Goal: Task Accomplishment & Management: Complete application form

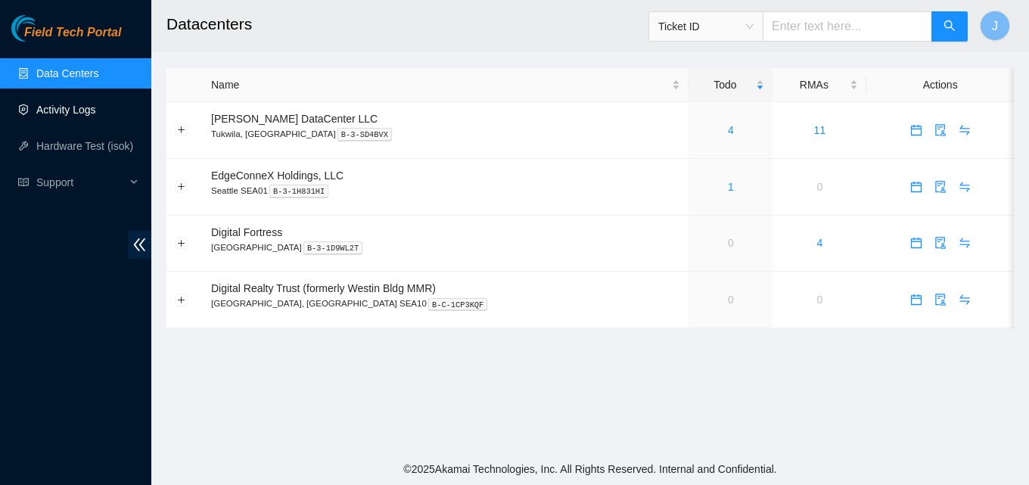
click at [96, 106] on link "Activity Logs" at bounding box center [66, 110] width 60 height 12
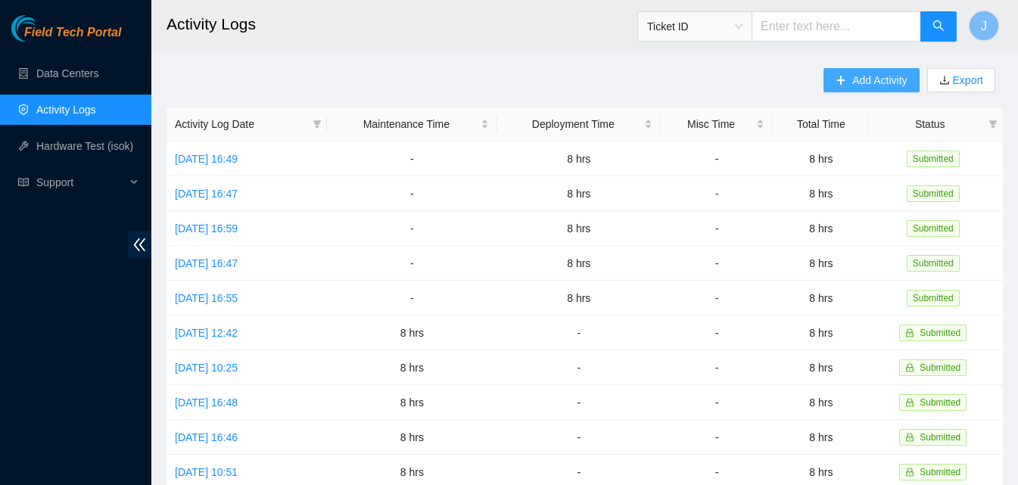
click at [865, 82] on span "Add Activity" at bounding box center [879, 80] width 55 height 17
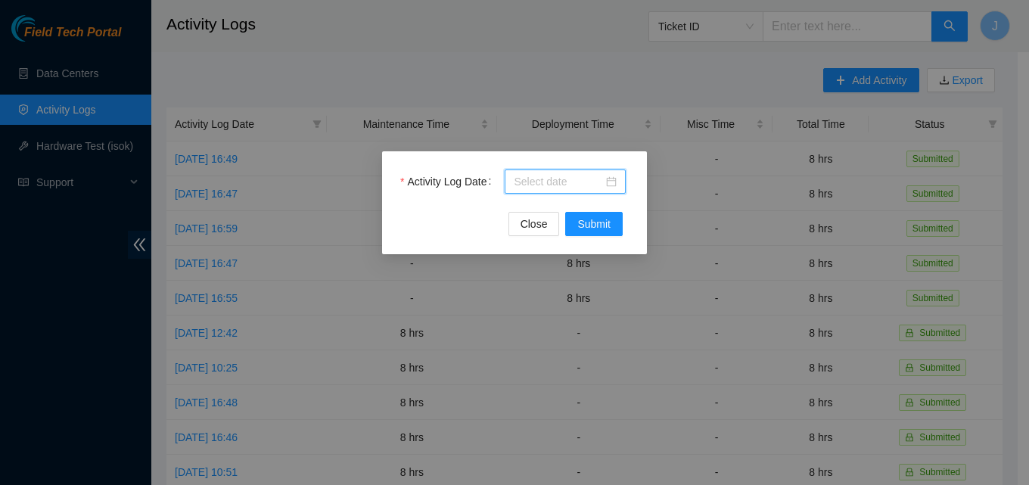
click at [578, 188] on input "Activity Log Date" at bounding box center [558, 181] width 89 height 17
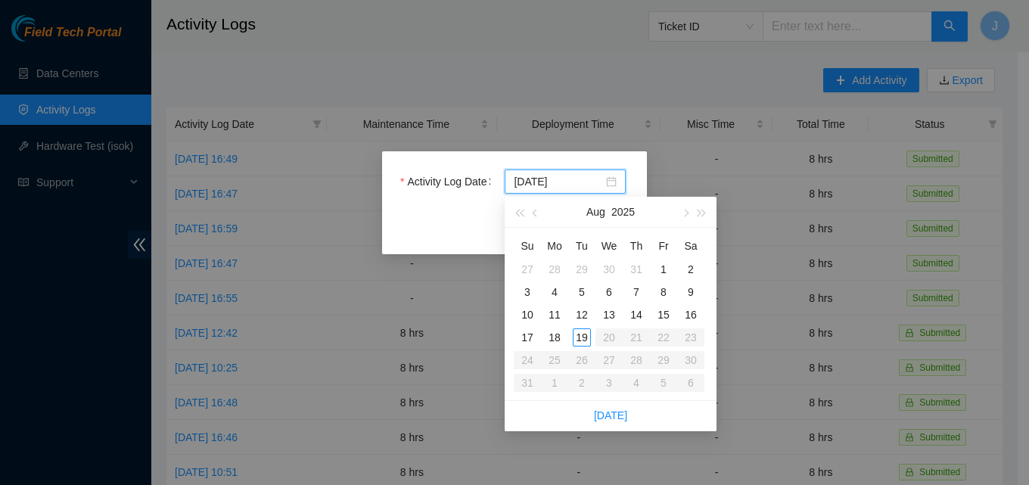
type input "[DATE]"
click at [590, 337] on div "19" at bounding box center [582, 338] width 18 height 18
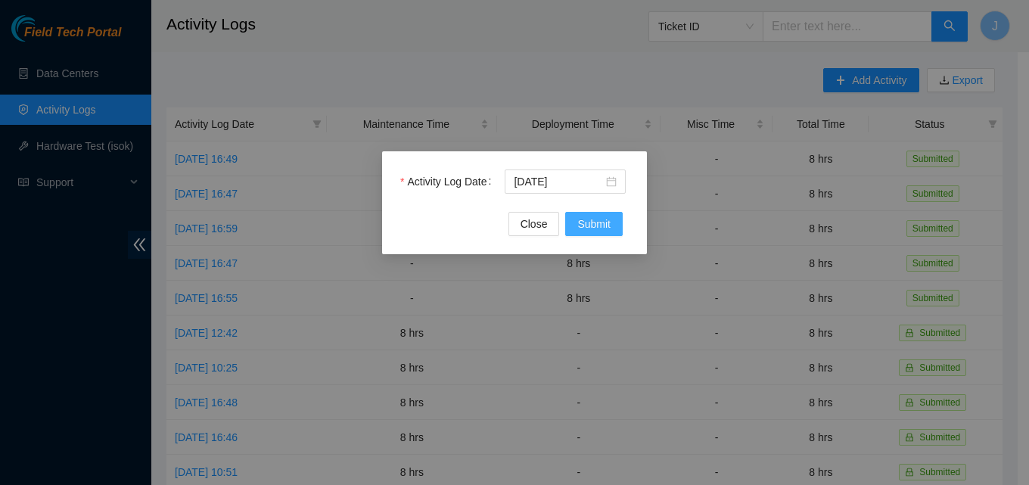
click at [572, 219] on button "Submit" at bounding box center [594, 224] width 58 height 24
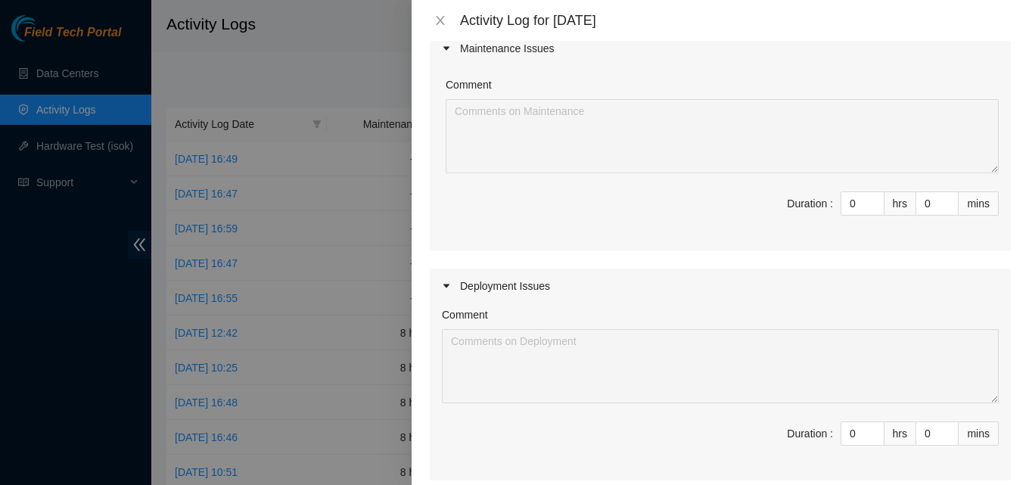
scroll to position [151, 0]
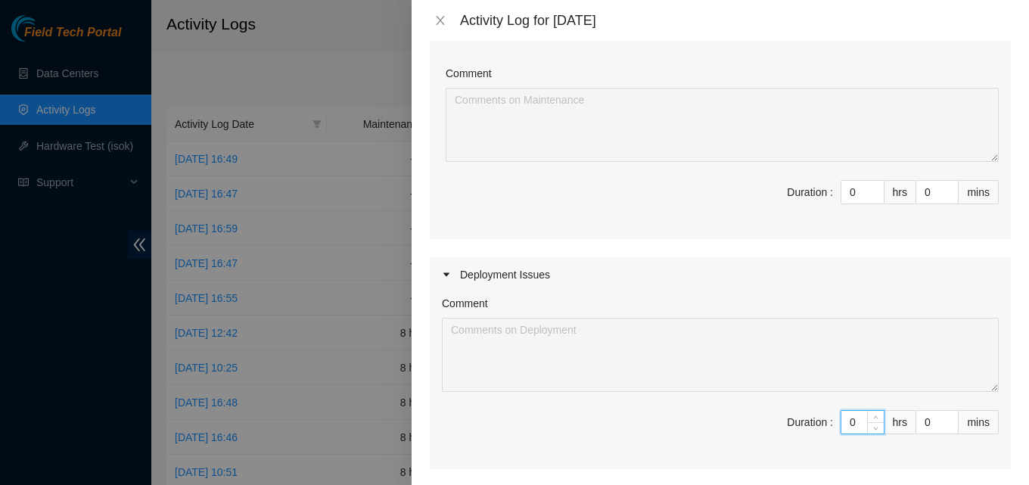
click at [849, 422] on input "0" at bounding box center [863, 422] width 42 height 23
type input "8"
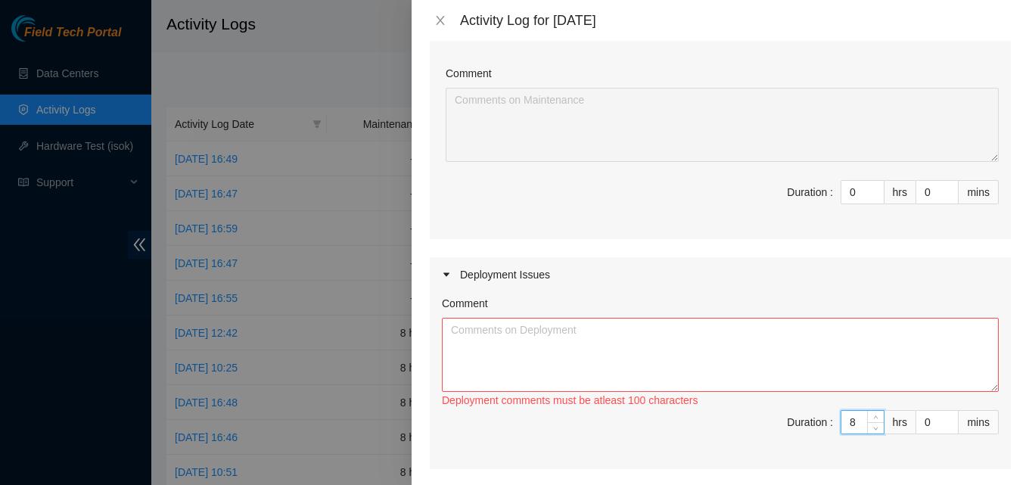
type input "8"
click at [698, 363] on textarea "Comment" at bounding box center [720, 355] width 557 height 74
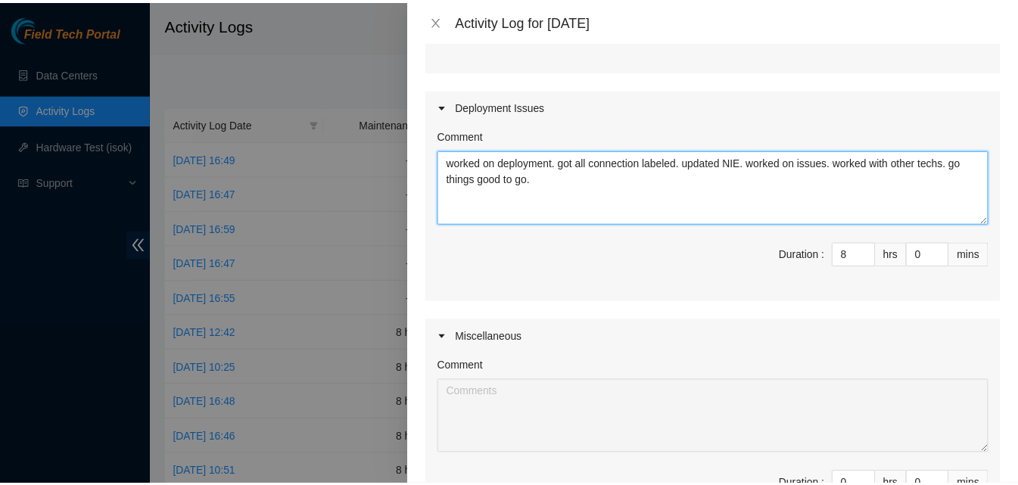
scroll to position [531, 0]
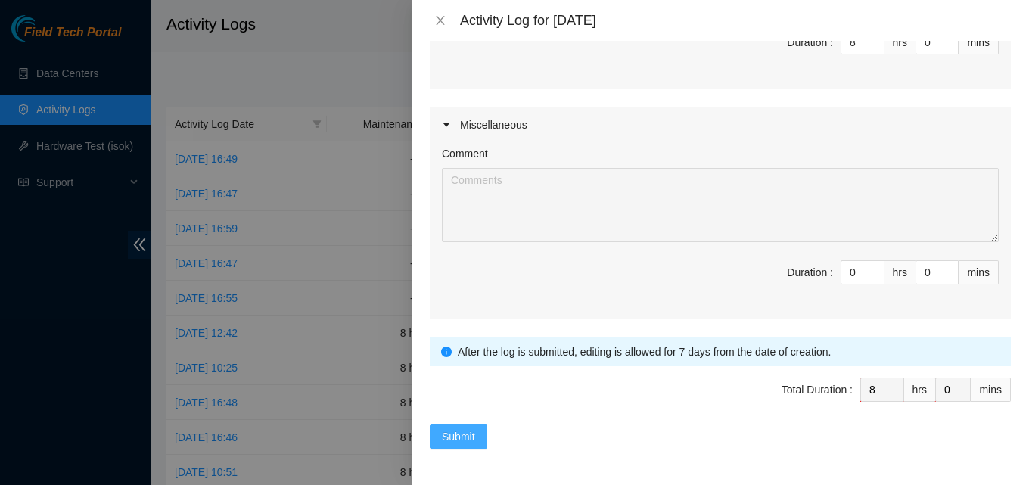
type textarea "worked on deployment. got all connection labeled. updated NIE. worked on issues…"
click at [448, 430] on span "Submit" at bounding box center [458, 436] width 33 height 17
